Goal: Information Seeking & Learning: Learn about a topic

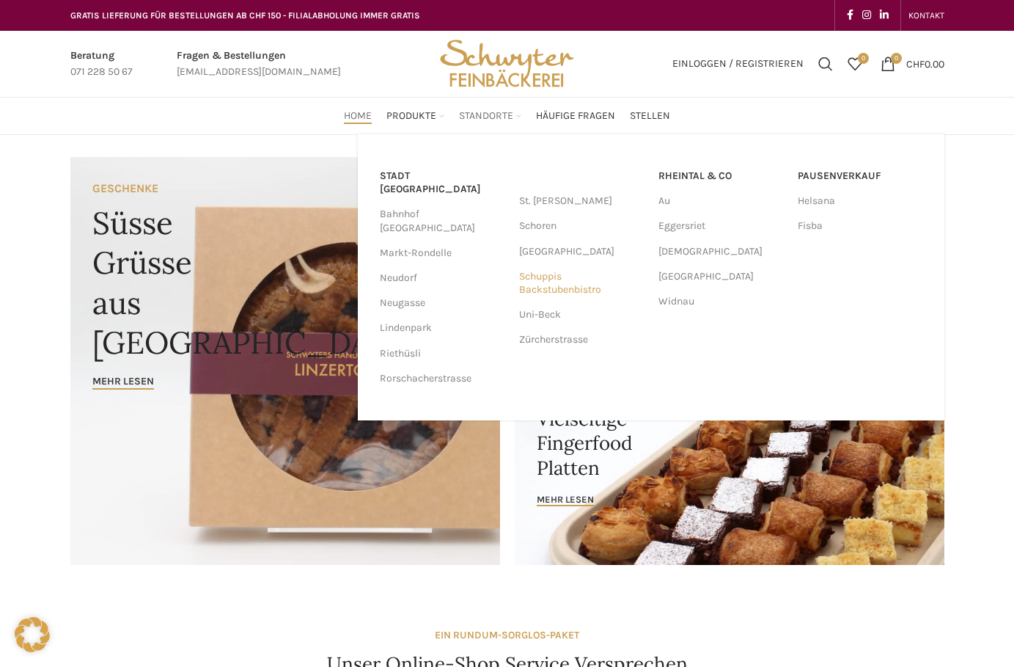
click at [538, 280] on link "Schuppis Backstubenbistro" at bounding box center [581, 283] width 125 height 38
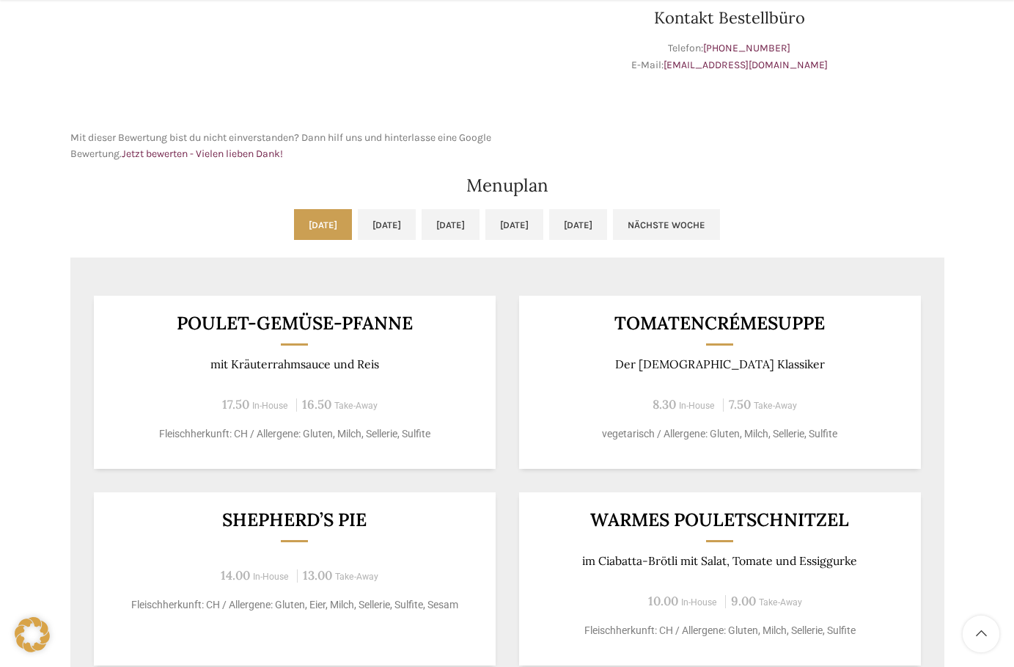
scroll to position [587, 0]
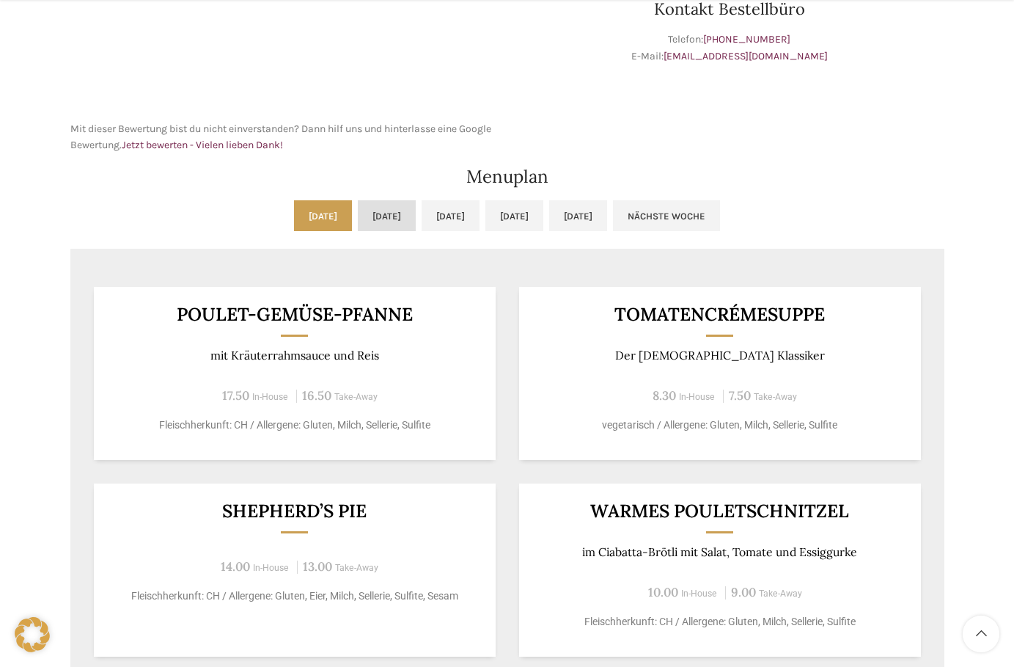
click at [358, 206] on link "Di, 07.10.2025" at bounding box center [387, 215] width 58 height 31
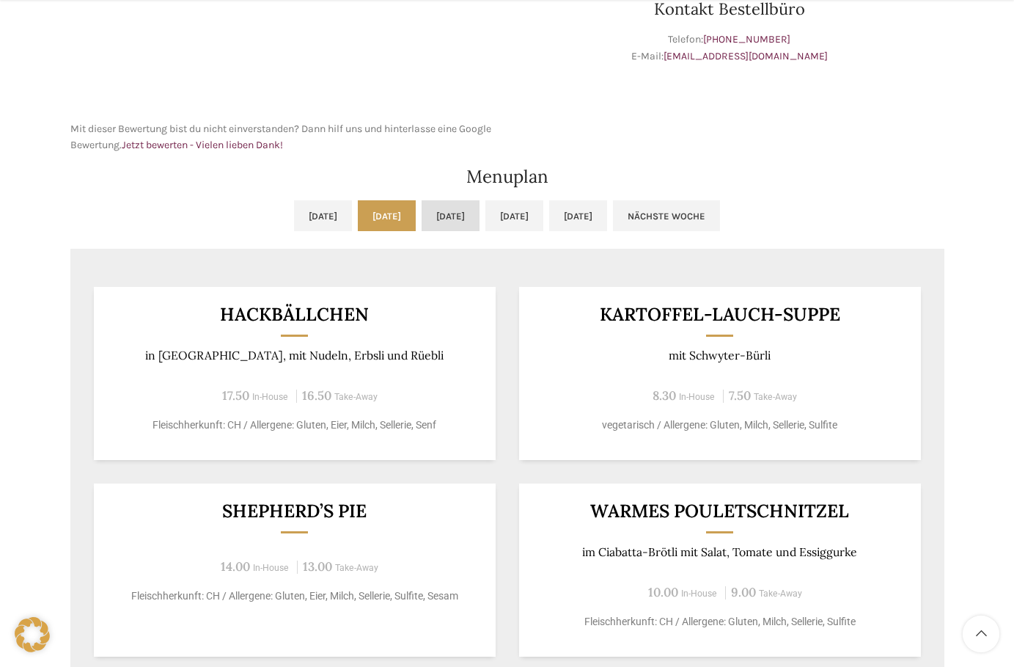
click at [441, 210] on link "Mi, 08.10.2025" at bounding box center [451, 215] width 58 height 31
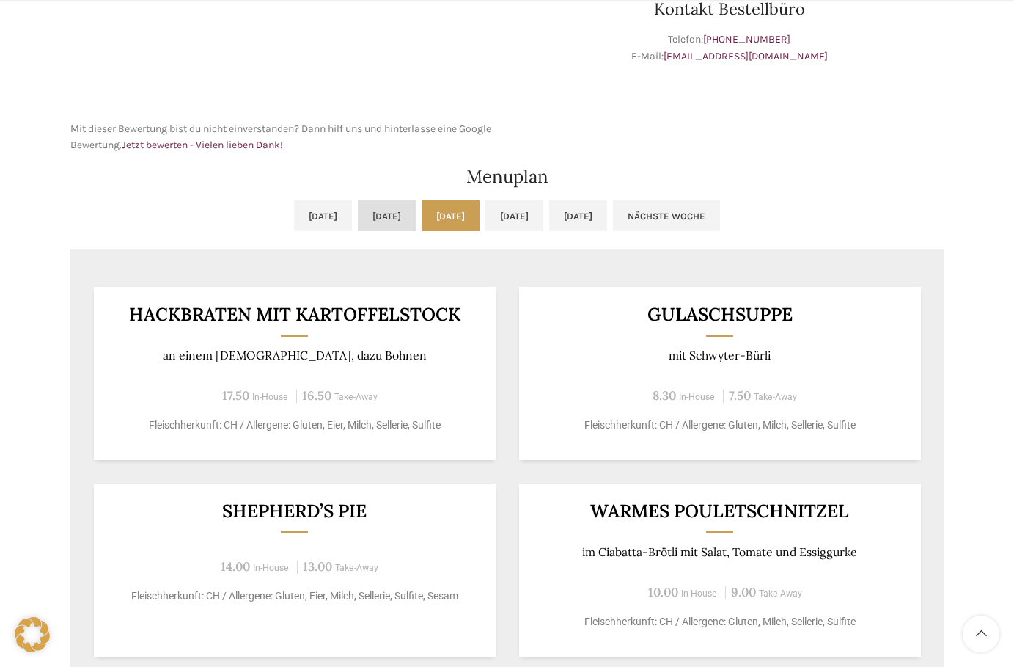
click at [359, 214] on link "Di, 07.10.2025" at bounding box center [387, 215] width 58 height 31
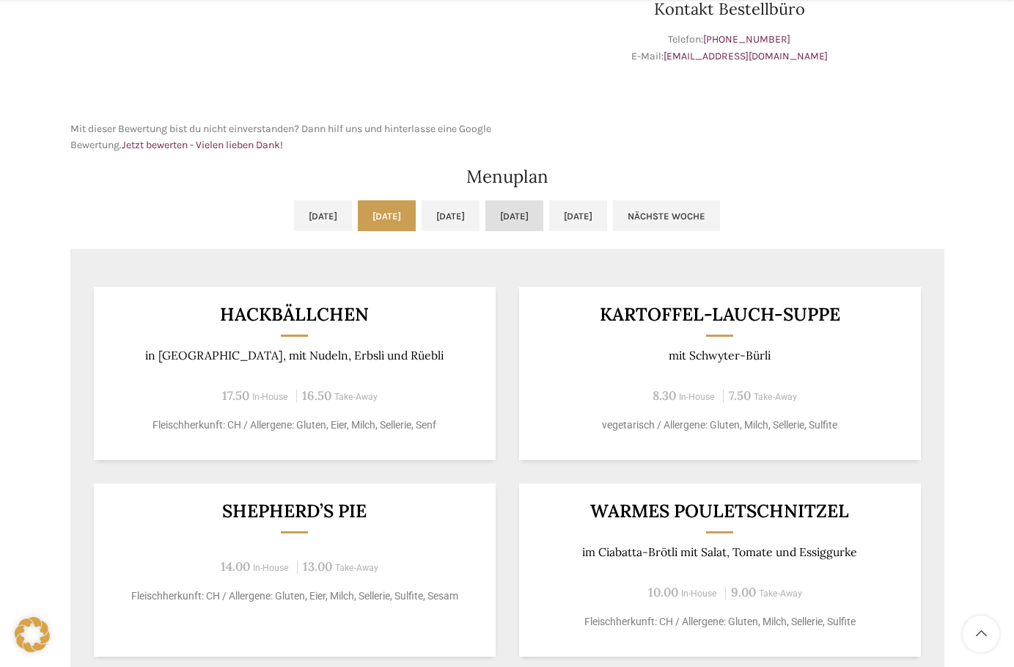
click at [543, 216] on link "Do, 09.10.2025" at bounding box center [514, 215] width 58 height 31
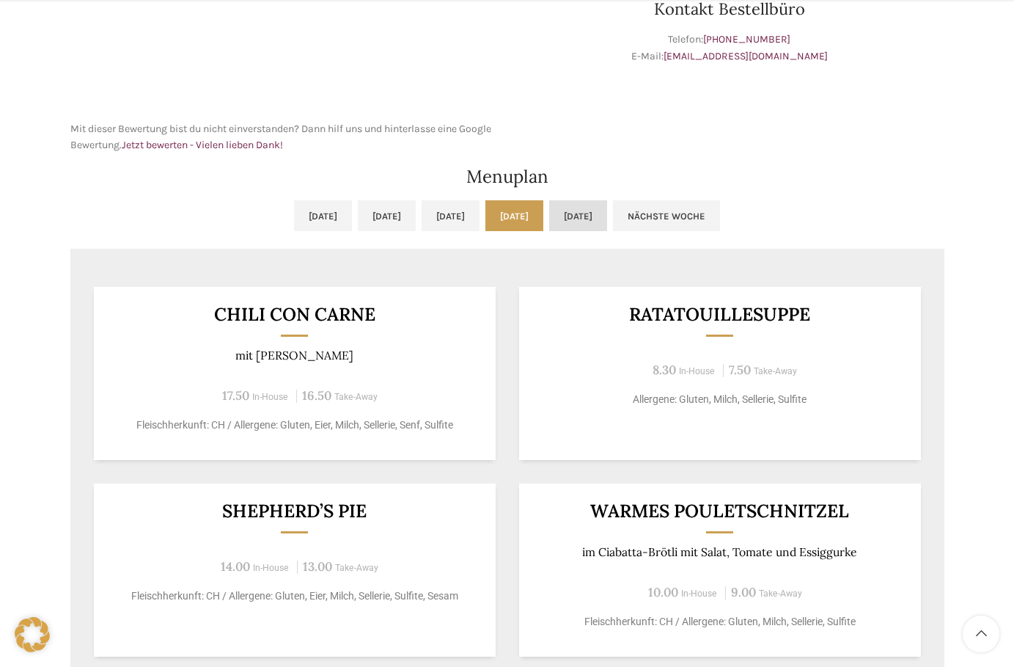
click at [607, 212] on link "Fr, 10.10.2025" at bounding box center [578, 215] width 58 height 31
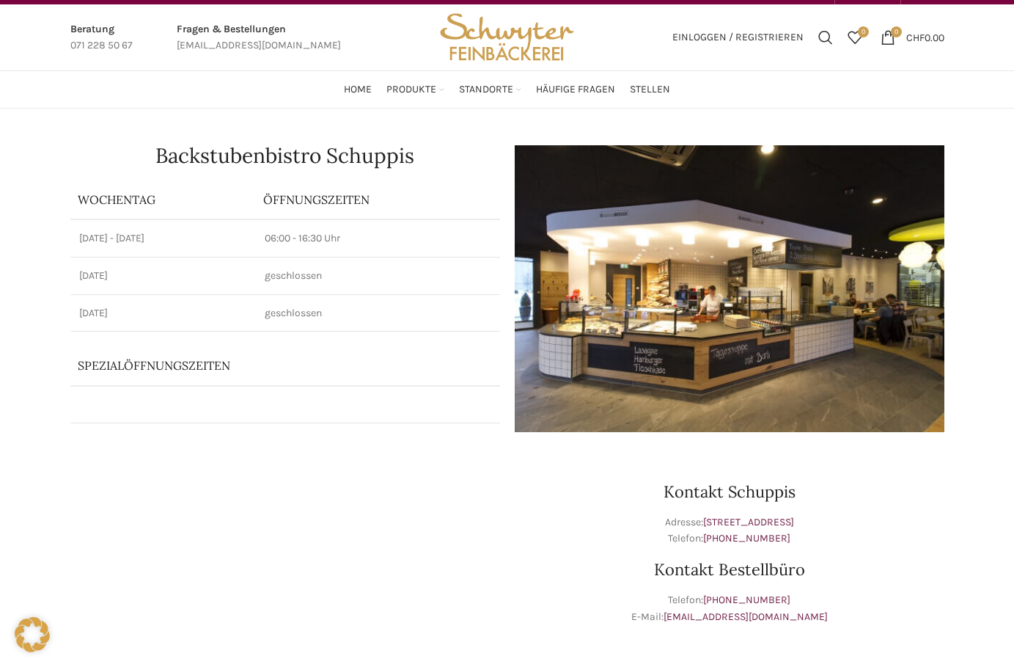
scroll to position [0, 0]
